Goal: Task Accomplishment & Management: Manage account settings

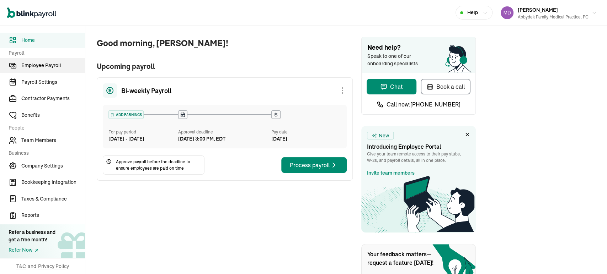
click at [55, 69] on link "Employee Payroll" at bounding box center [42, 65] width 85 height 15
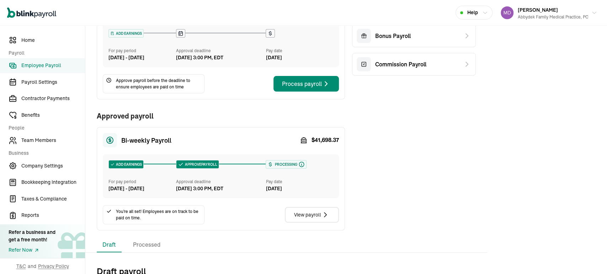
scroll to position [79, 0]
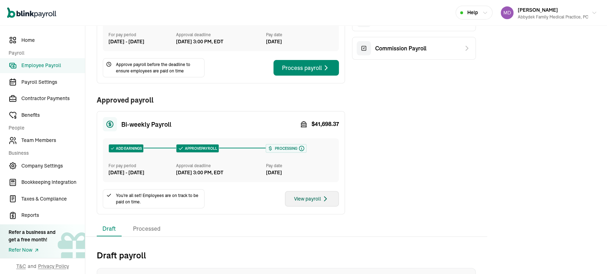
click at [306, 203] on div "View payroll" at bounding box center [312, 199] width 36 height 9
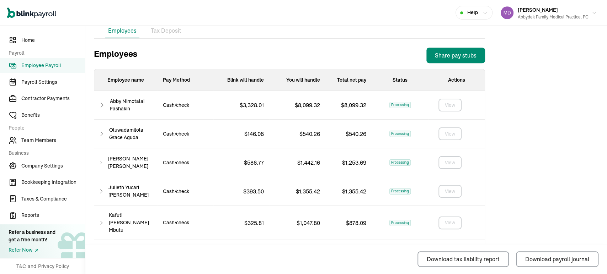
scroll to position [457, 0]
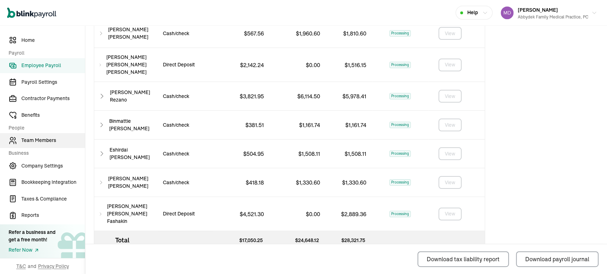
click at [37, 138] on span "Team Members" at bounding box center [53, 140] width 64 height 7
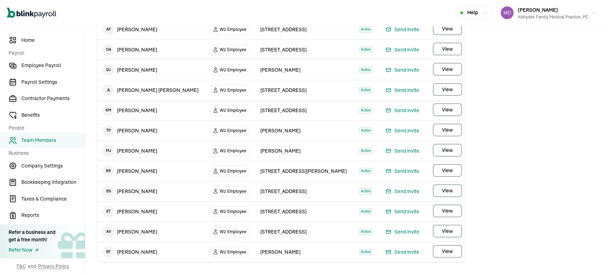
click at [37, 138] on span "Team Members" at bounding box center [53, 140] width 64 height 7
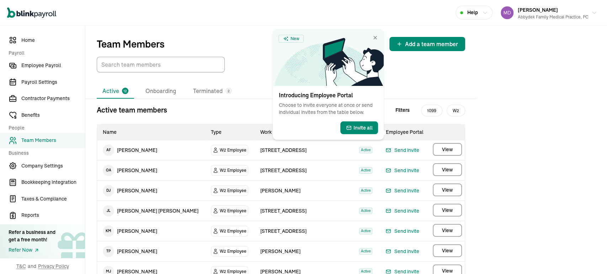
scroll to position [120, 0]
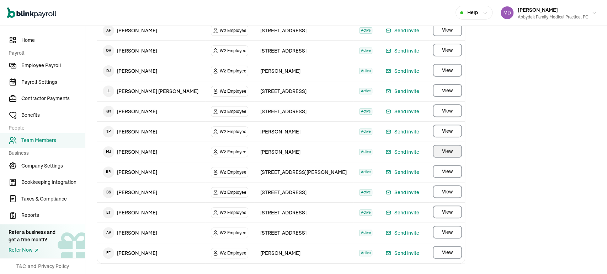
click at [448, 151] on span "View" at bounding box center [447, 151] width 11 height 7
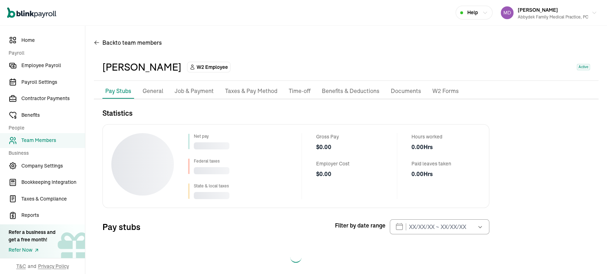
scroll to position [9, 0]
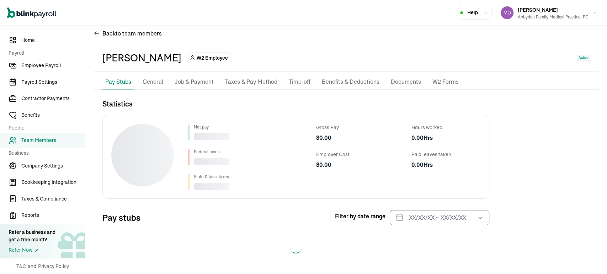
select select "2025"
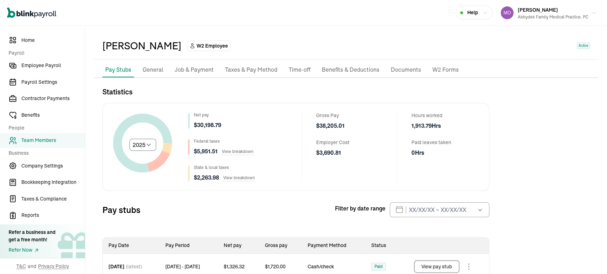
scroll to position [0, 0]
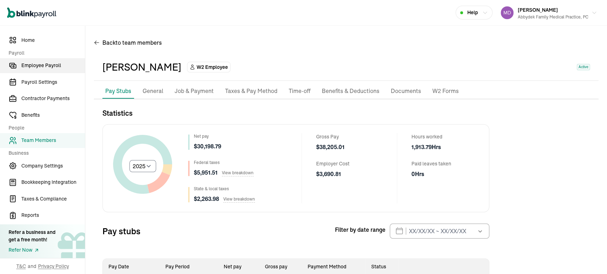
click at [47, 64] on span "Employee Payroll" at bounding box center [53, 65] width 64 height 7
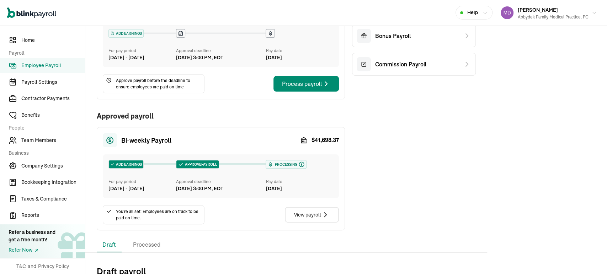
scroll to position [79, 0]
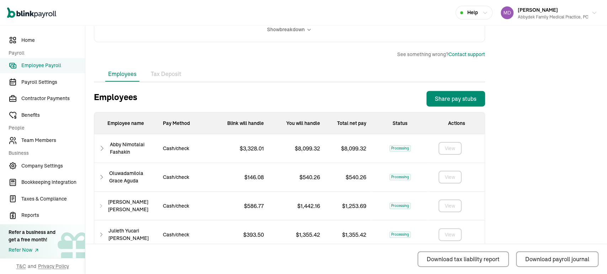
scroll to position [432, 0]
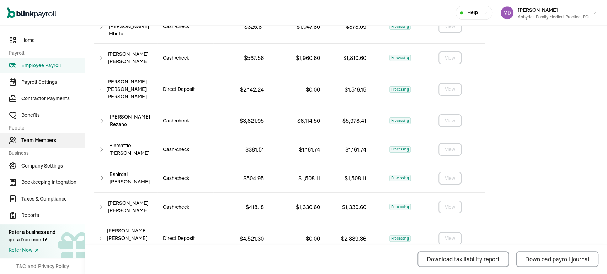
click at [41, 139] on span "Team Members" at bounding box center [53, 140] width 64 height 7
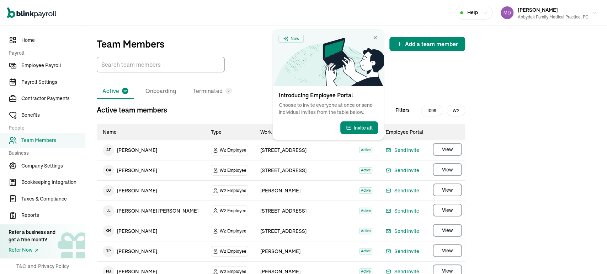
scroll to position [16, 0]
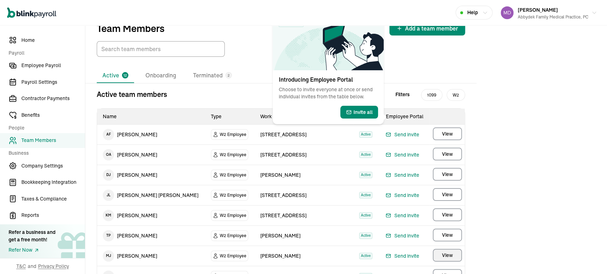
select select "2025"
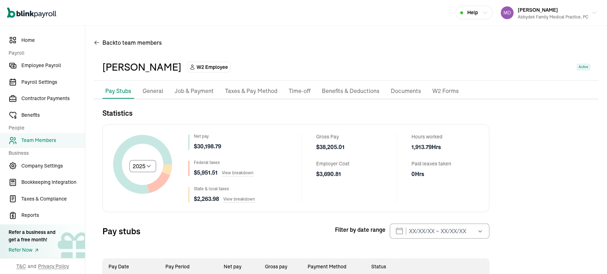
click at [255, 89] on p "Taxes & Pay Method" at bounding box center [251, 91] width 52 height 9
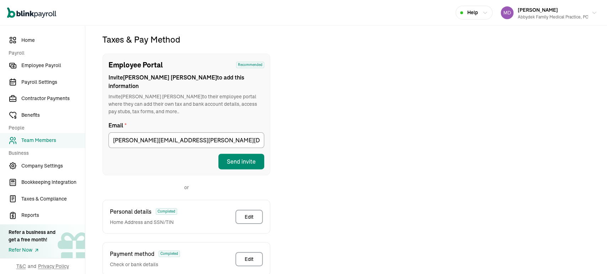
scroll to position [84, 0]
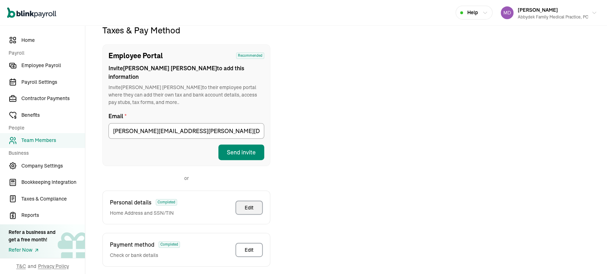
click at [253, 204] on div "Edit" at bounding box center [248, 207] width 9 height 7
click at [247, 247] on div "Edit" at bounding box center [248, 250] width 9 height 7
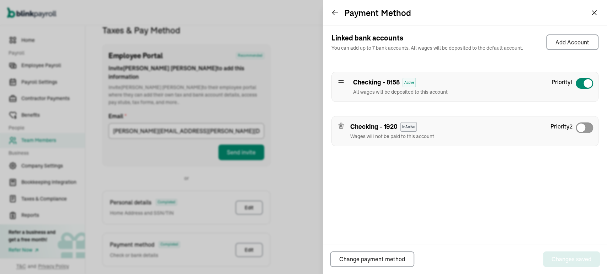
click at [577, 81] on div at bounding box center [584, 83] width 18 height 11
click at [582, 85] on div at bounding box center [584, 83] width 18 height 11
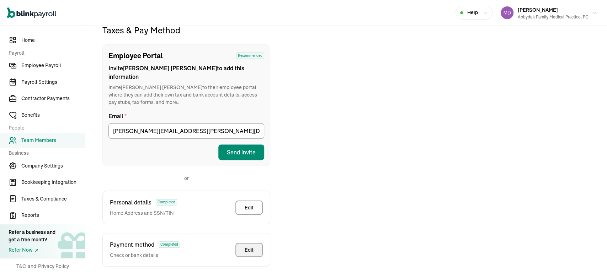
scroll to position [149, 0]
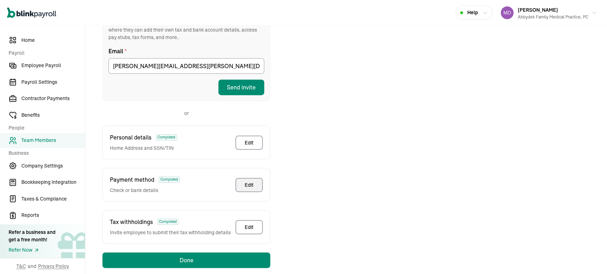
click at [248, 182] on div "Edit" at bounding box center [248, 185] width 9 height 7
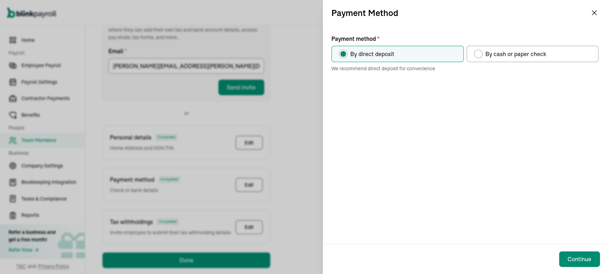
scroll to position [84, 0]
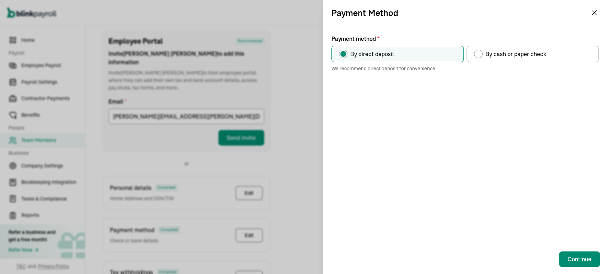
click at [480, 53] on div "Payment method" at bounding box center [478, 54] width 9 height 9
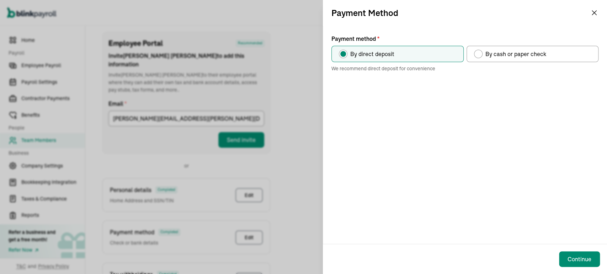
click at [479, 53] on input "By cash or paper check" at bounding box center [476, 52] width 6 height 6
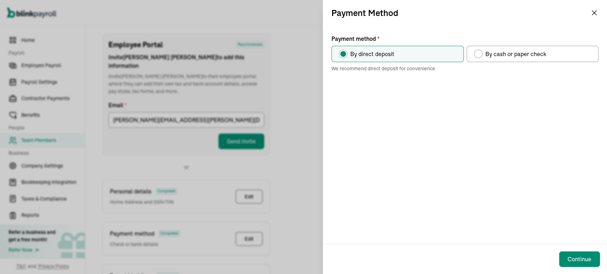
radio input "true"
